Goal: Information Seeking & Learning: Learn about a topic

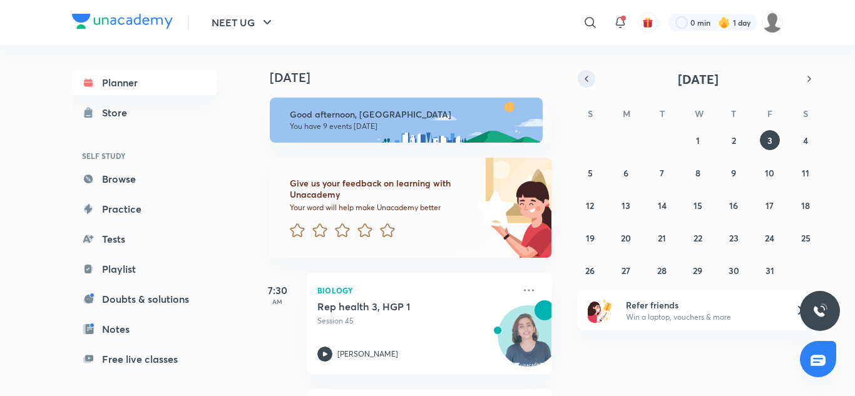
click at [586, 79] on icon "button" at bounding box center [586, 78] width 3 height 5
click at [658, 239] on abbr "23" at bounding box center [661, 238] width 9 height 12
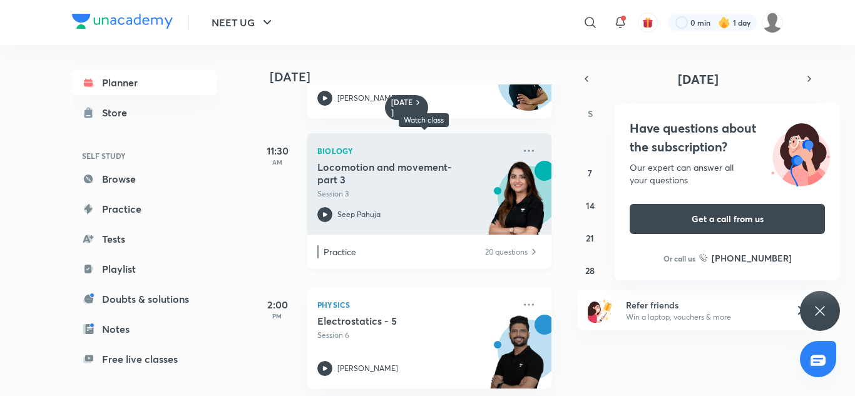
scroll to position [250, 0]
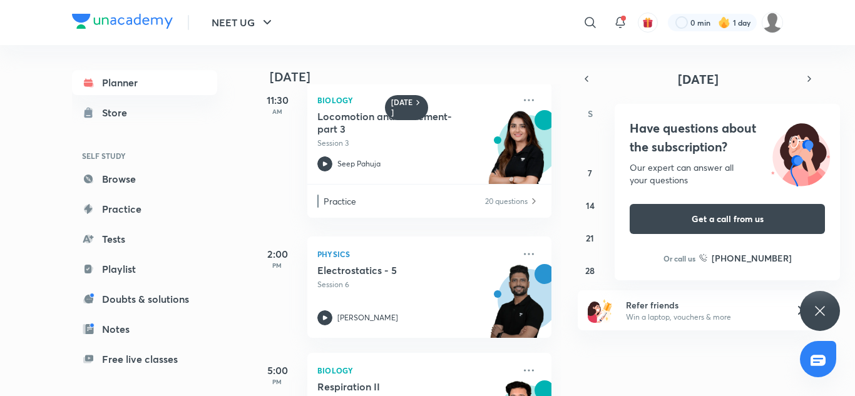
click at [837, 314] on div "Have questions about the subscription? Our expert can answer all your questions…" at bounding box center [820, 311] width 40 height 40
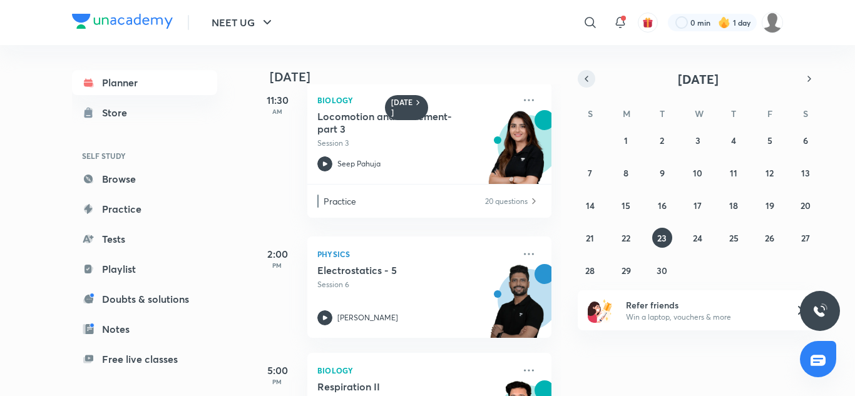
click at [584, 78] on icon "button" at bounding box center [586, 78] width 10 height 11
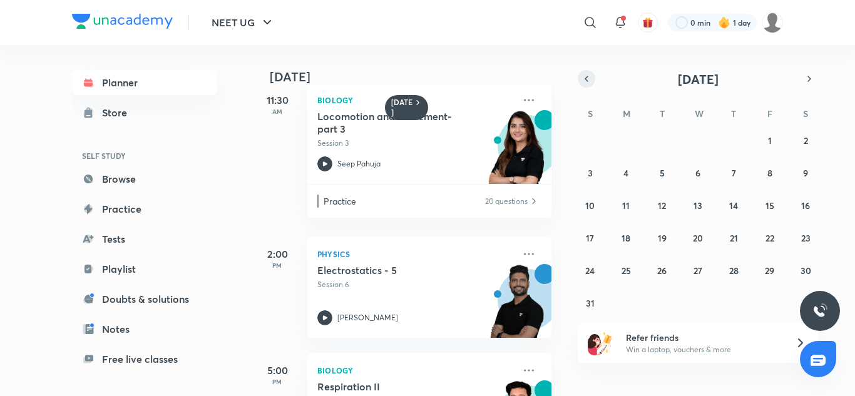
click at [584, 76] on icon "button" at bounding box center [586, 78] width 10 height 11
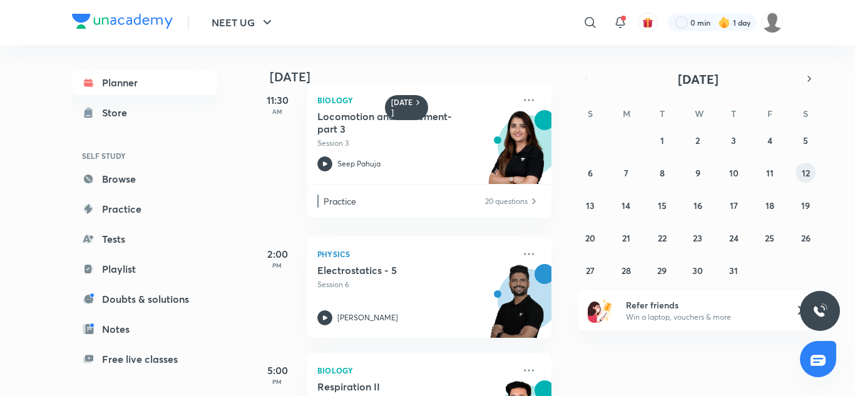
click at [809, 176] on abbr "12" at bounding box center [806, 173] width 8 height 12
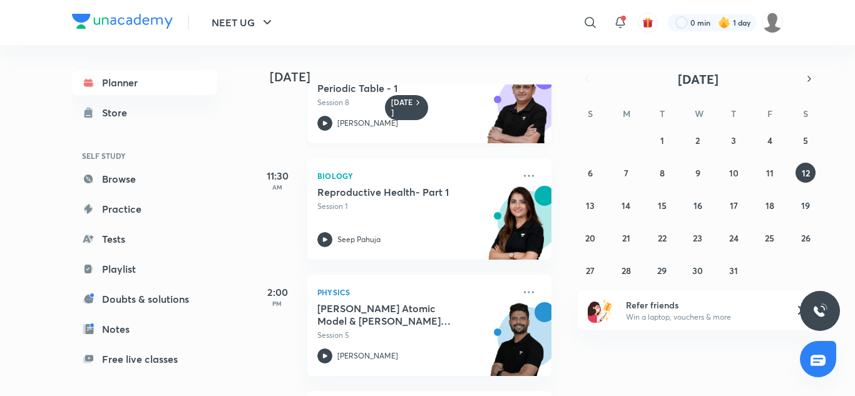
scroll to position [188, 0]
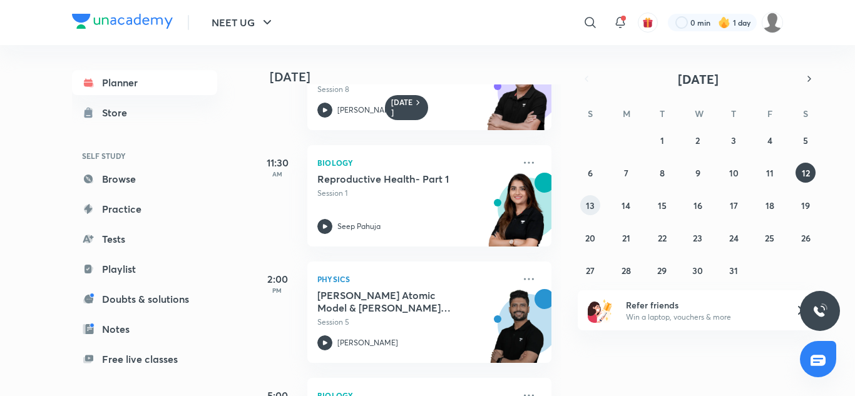
click at [591, 208] on abbr "13" at bounding box center [590, 206] width 9 height 12
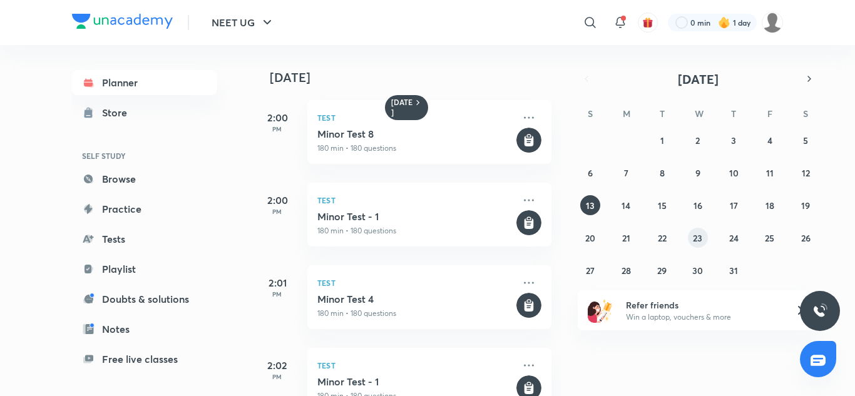
click at [688, 238] on button "23" at bounding box center [698, 238] width 20 height 20
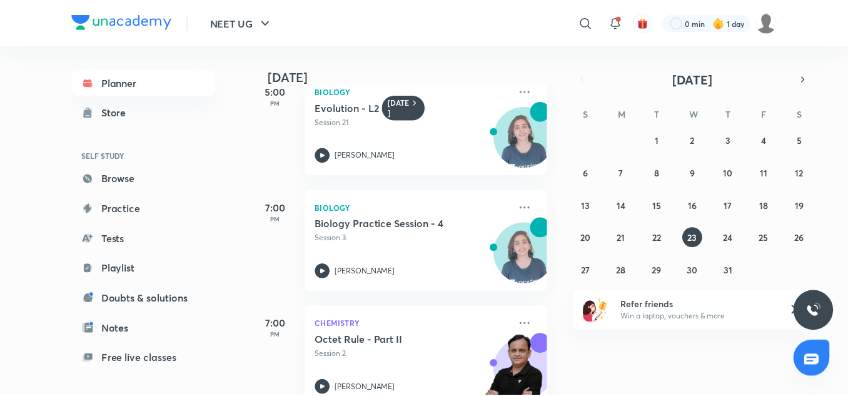
scroll to position [313, 0]
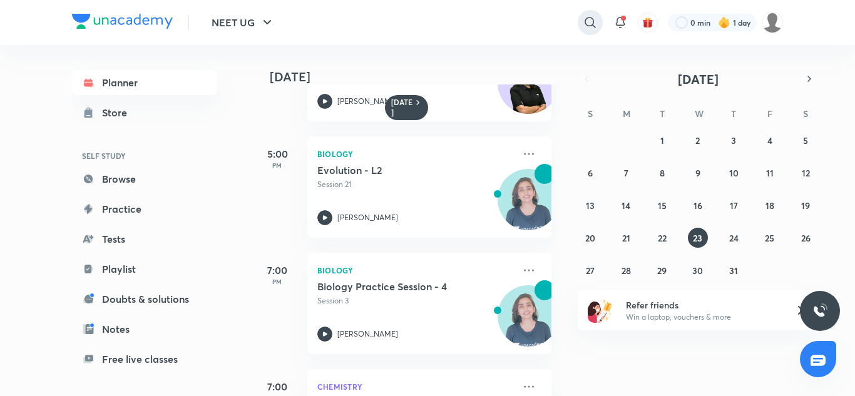
click at [589, 20] on icon at bounding box center [590, 22] width 15 height 15
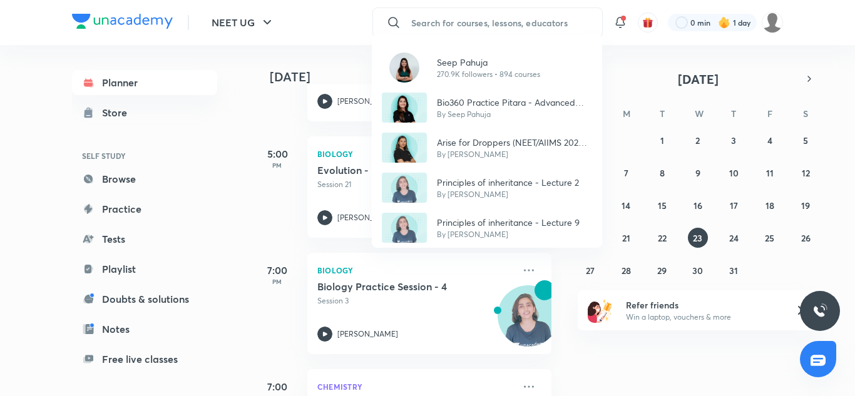
click at [444, 18] on div "Seep Pahuja 270.9K followers • 894 courses Bio360 Practice Pitara - Advanced le…" at bounding box center [427, 198] width 855 height 396
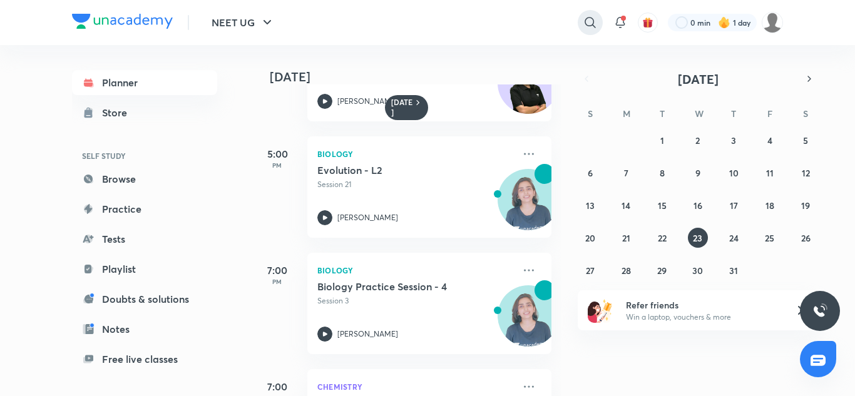
click at [587, 15] on icon at bounding box center [590, 22] width 15 height 15
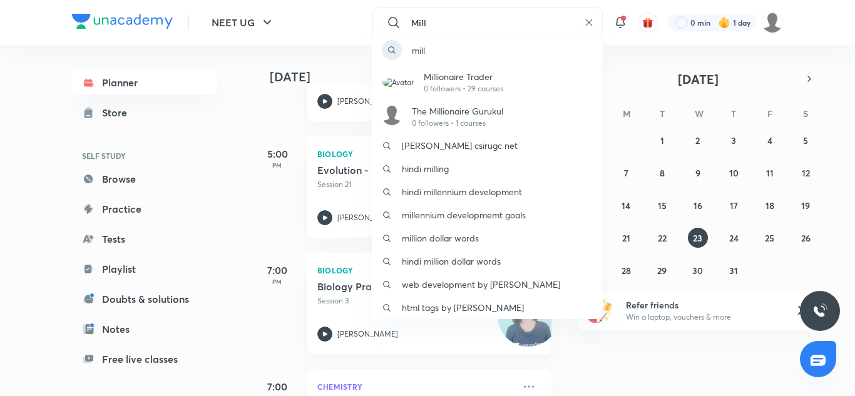
type input "Mil"
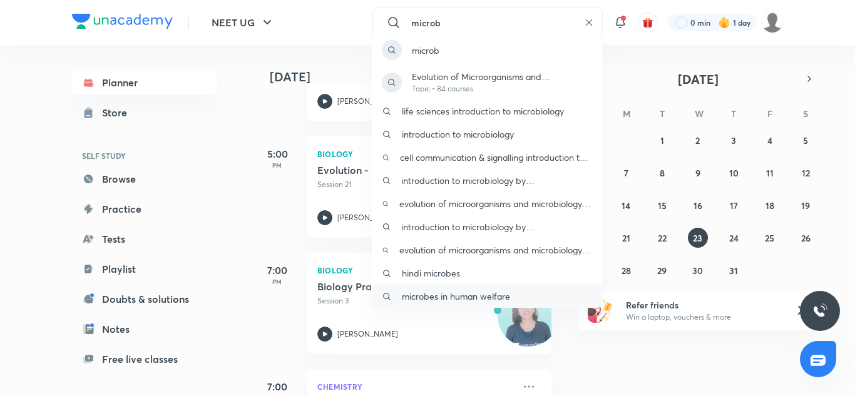
type input "microb"
click at [442, 300] on p "microbes in human welfare" at bounding box center [456, 296] width 108 height 13
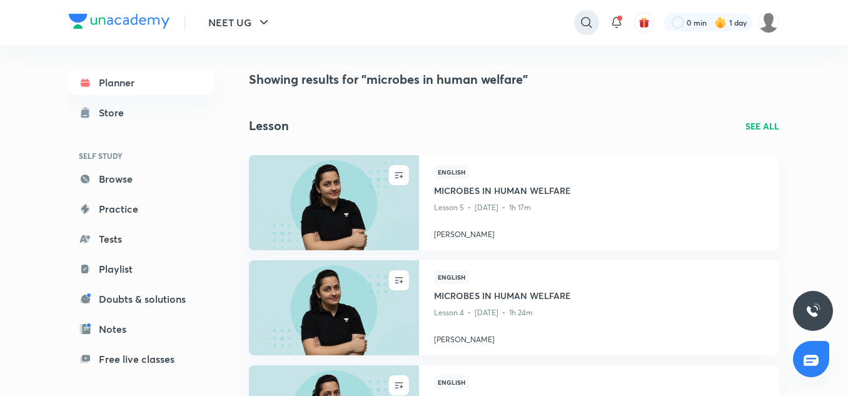
click at [584, 19] on icon at bounding box center [586, 22] width 15 height 15
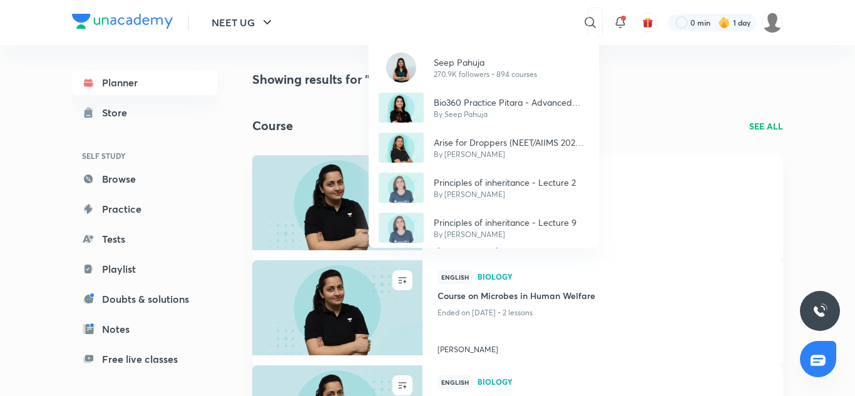
click at [477, 24] on div "Seep Pahuja 270.9K followers • 894 courses Bio360 Practice Pitara - Advanced le…" at bounding box center [427, 198] width 855 height 396
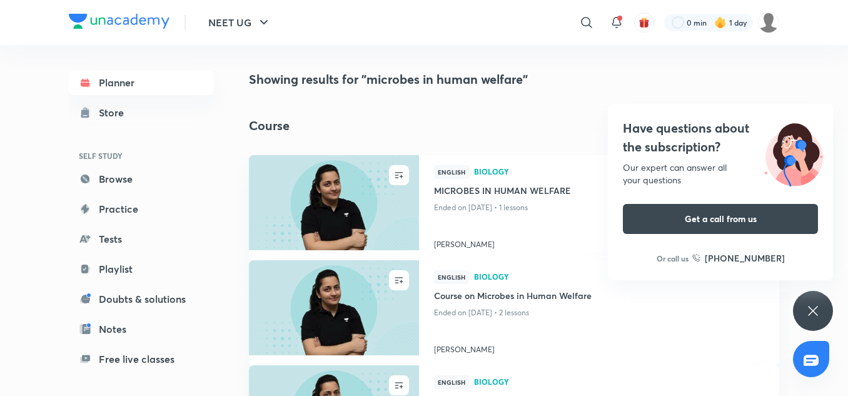
click at [813, 310] on icon at bounding box center [812, 310] width 9 height 9
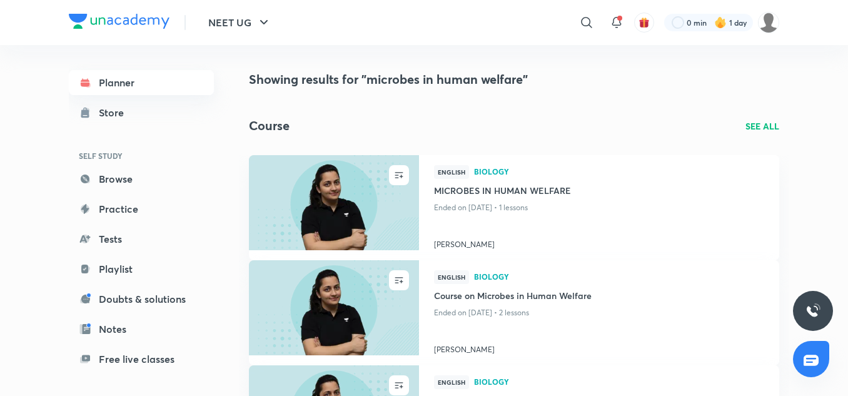
click at [103, 82] on link "Planner" at bounding box center [141, 82] width 145 height 25
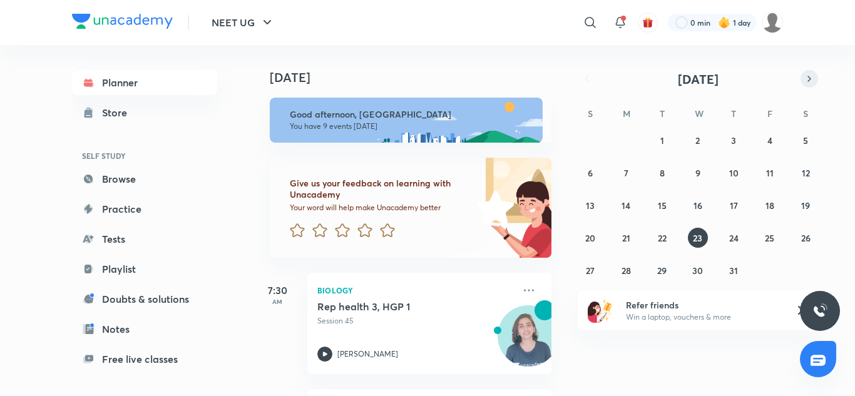
click at [804, 78] on icon "button" at bounding box center [809, 78] width 10 height 11
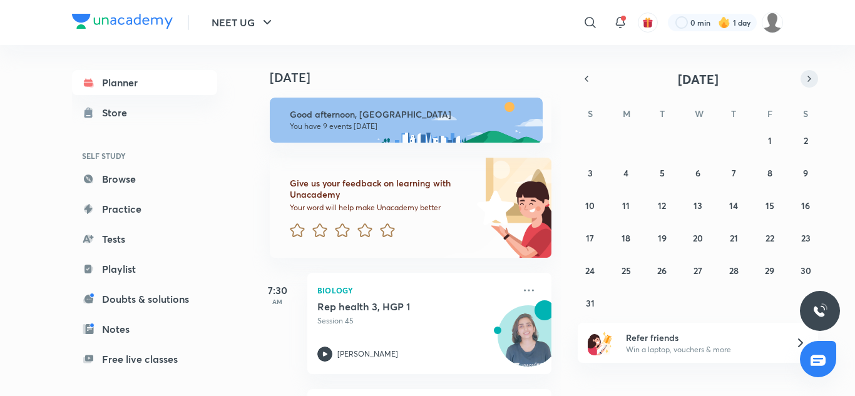
click at [804, 78] on icon "button" at bounding box center [809, 78] width 10 height 11
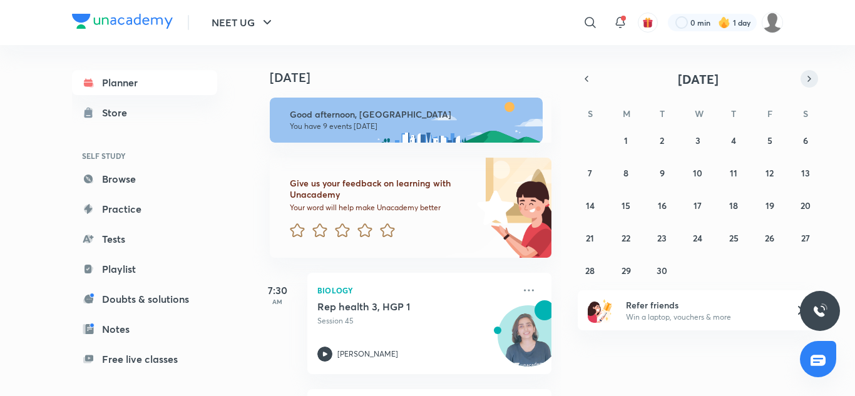
click at [804, 78] on icon "button" at bounding box center [809, 78] width 10 height 11
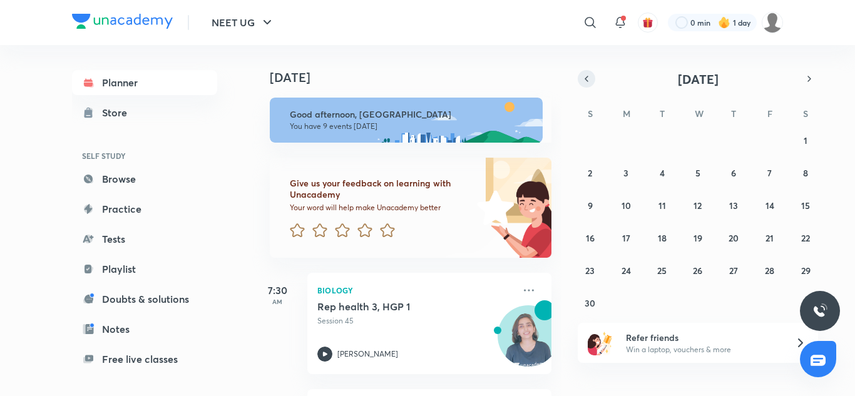
click at [589, 84] on icon "button" at bounding box center [586, 78] width 10 height 11
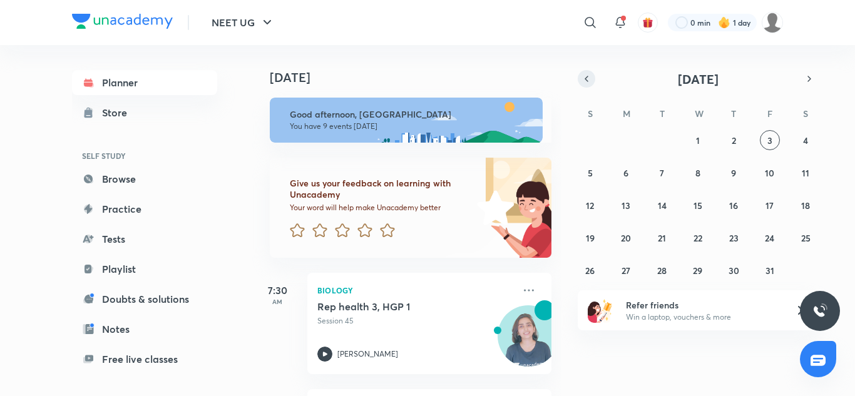
click at [587, 74] on icon "button" at bounding box center [586, 78] width 10 height 11
click at [694, 205] on abbr "17" at bounding box center [697, 206] width 8 height 12
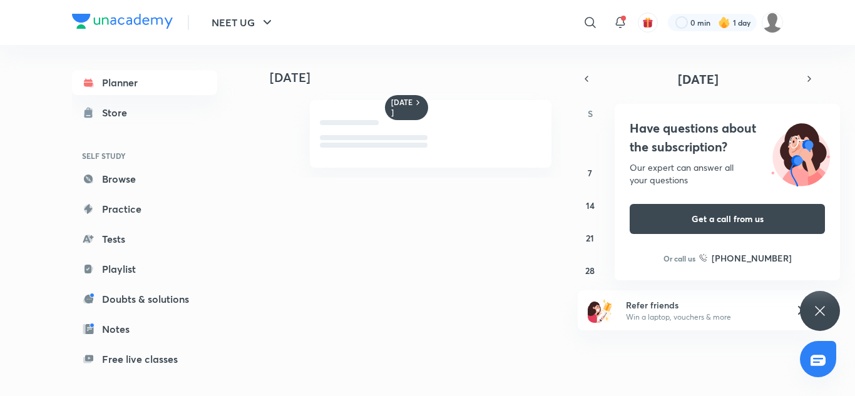
click at [813, 313] on icon at bounding box center [819, 310] width 15 height 15
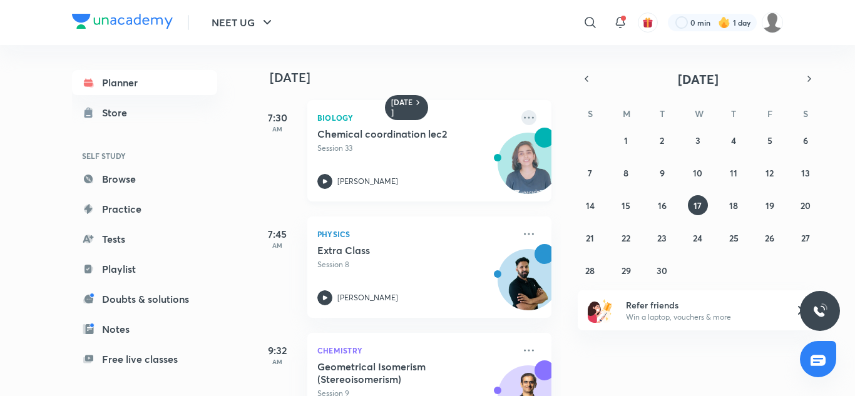
click at [523, 119] on icon at bounding box center [528, 117] width 15 height 15
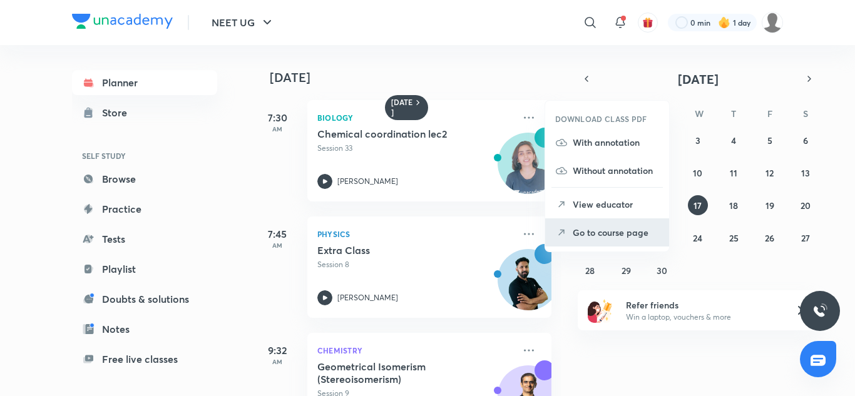
click at [576, 232] on p "Go to course page" at bounding box center [616, 232] width 86 height 13
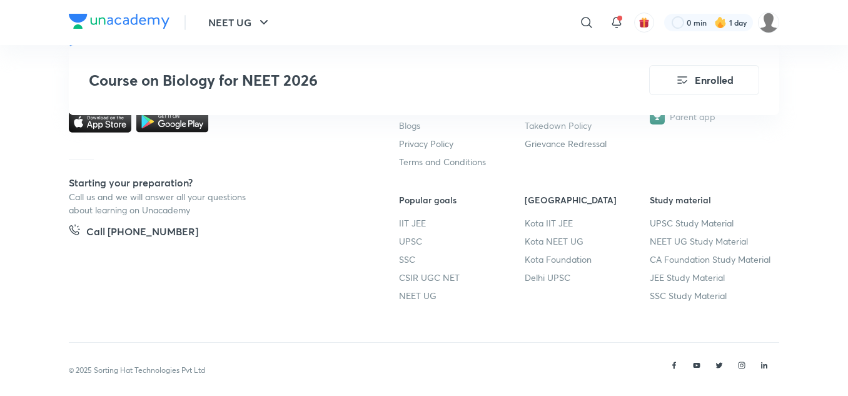
scroll to position [5185, 0]
